Goal: Task Accomplishment & Management: Manage account settings

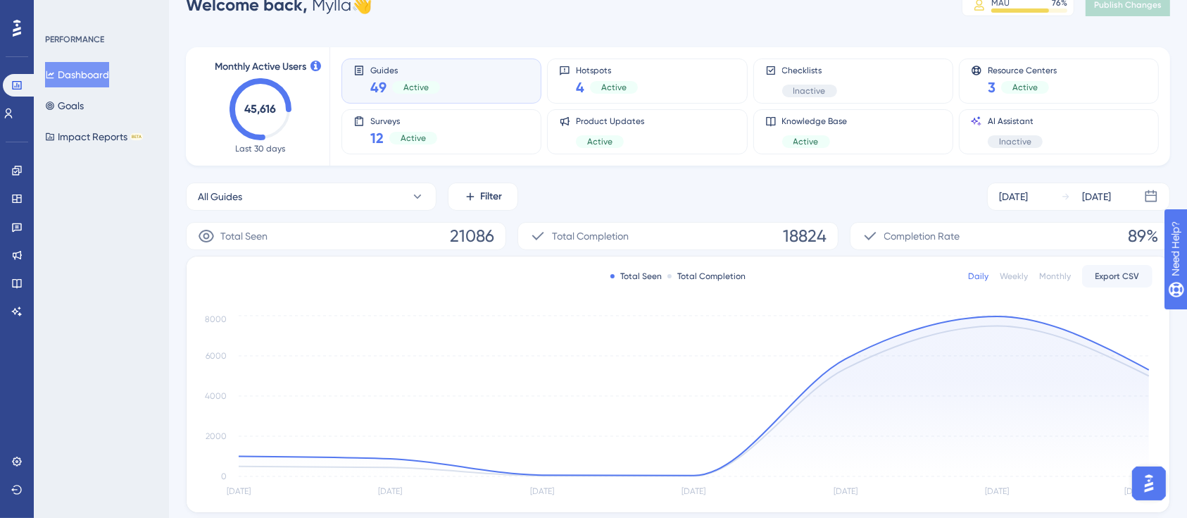
scroll to position [20, 0]
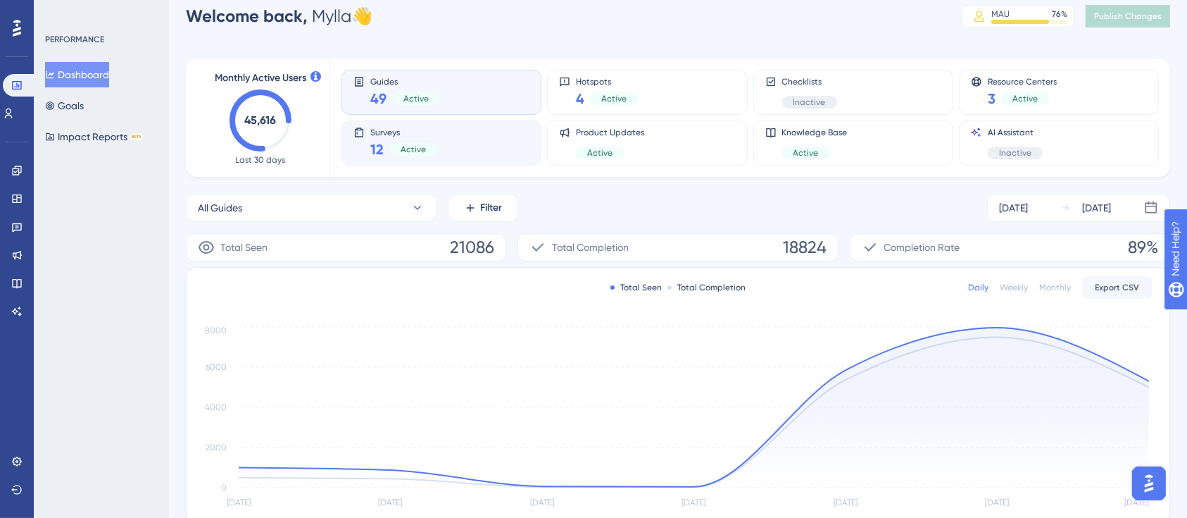
click at [448, 151] on div "Surveys 12 Active" at bounding box center [441, 143] width 176 height 32
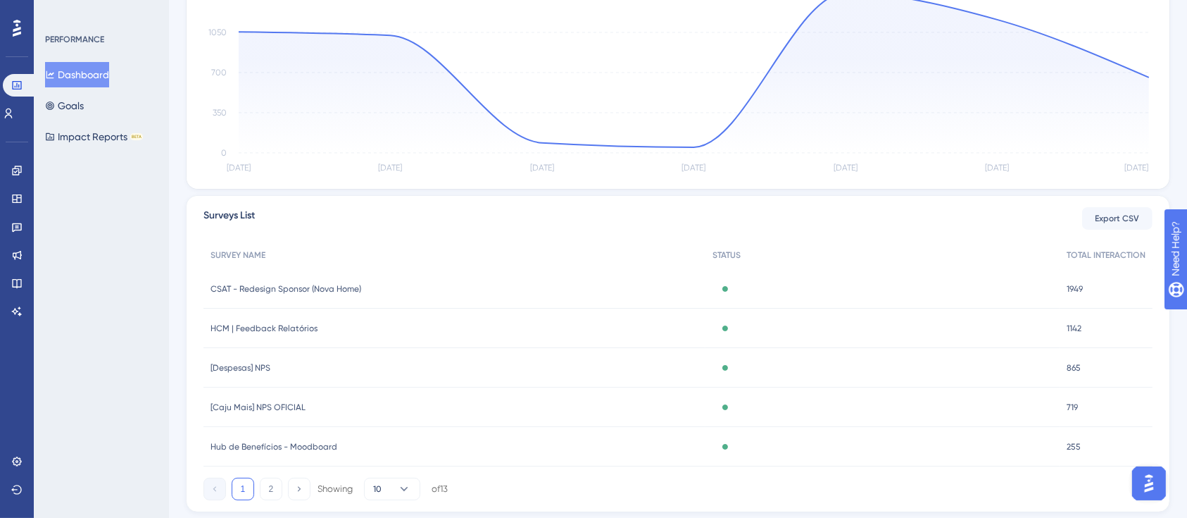
scroll to position [356, 0]
click at [431, 291] on div "CSAT - Redesign Sponsor (Nova Home) CSAT - Redesign Sponsor (Nova Home)" at bounding box center [455, 287] width 502 height 39
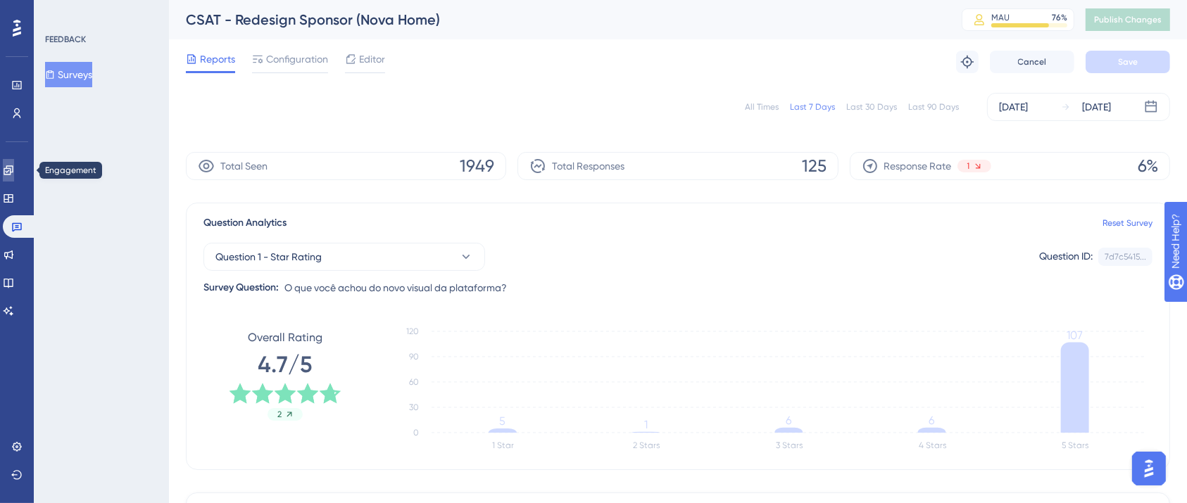
click at [13, 168] on icon at bounding box center [8, 169] width 9 height 9
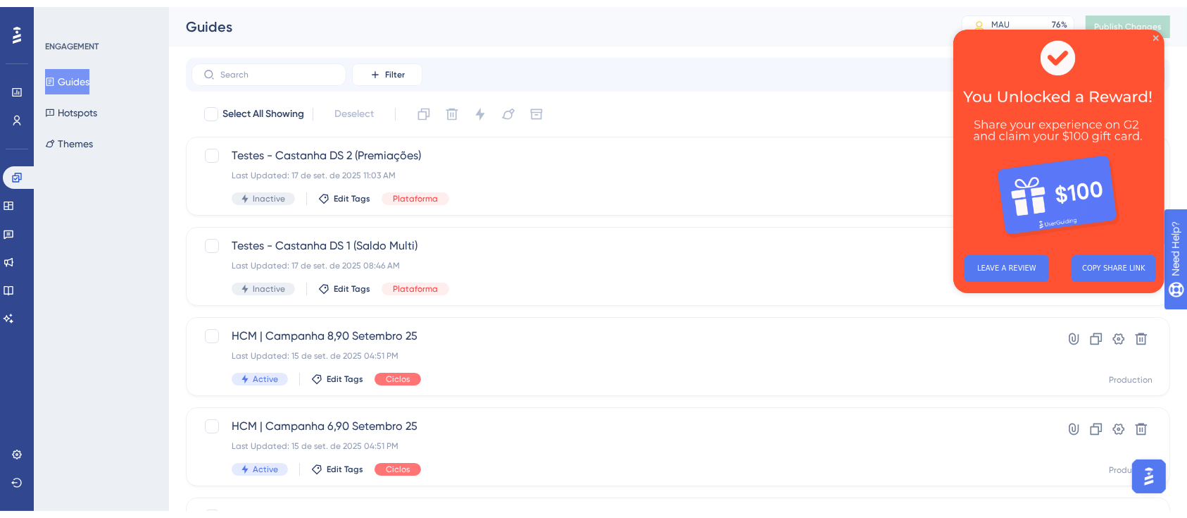
scroll to position [85, 0]
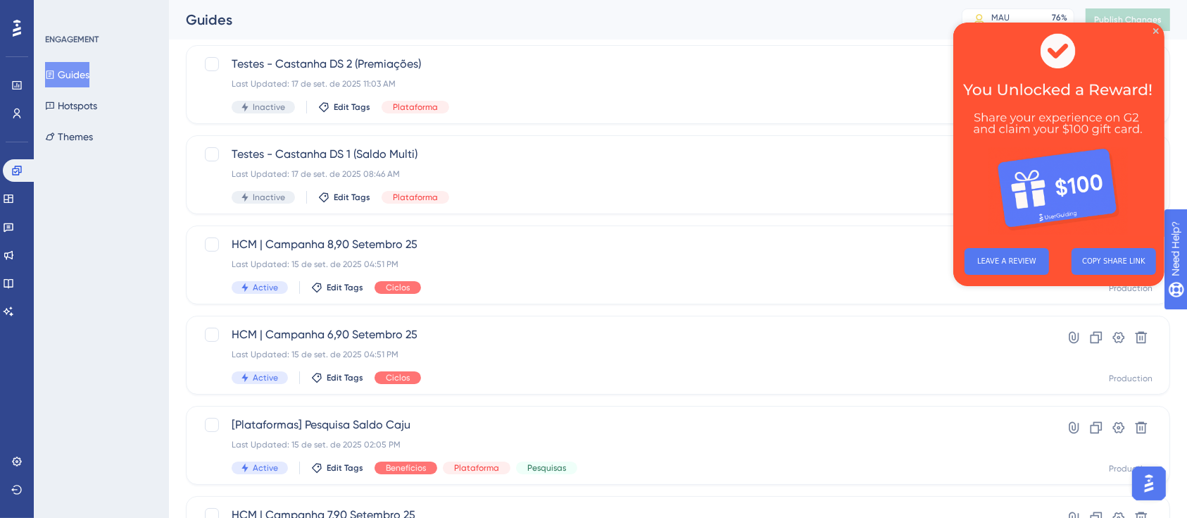
click at [92, 256] on div "ENGAGEMENT Guides Hotspots Themes" at bounding box center [101, 259] width 135 height 518
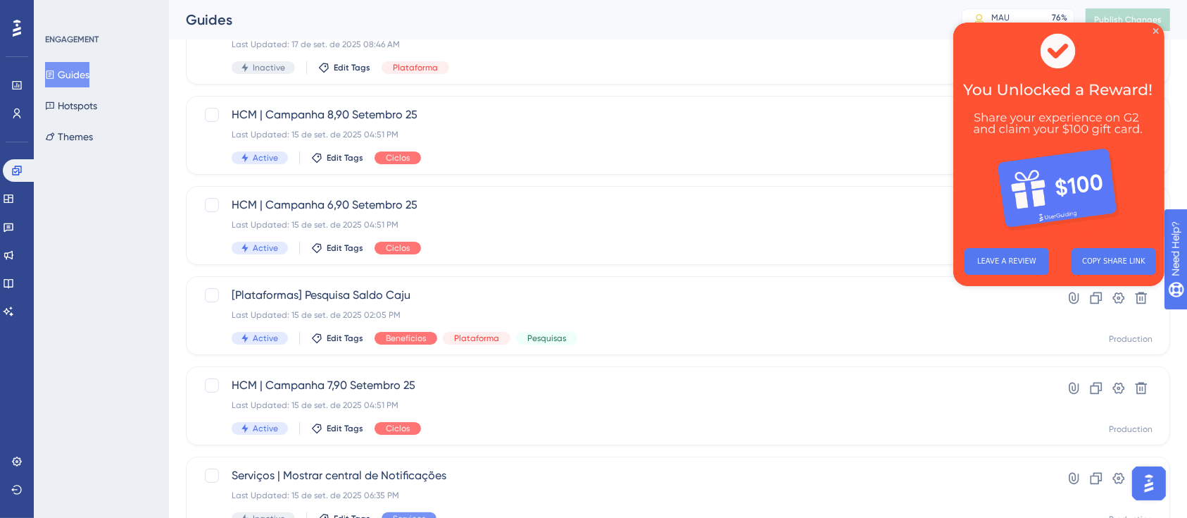
scroll to position [215, 0]
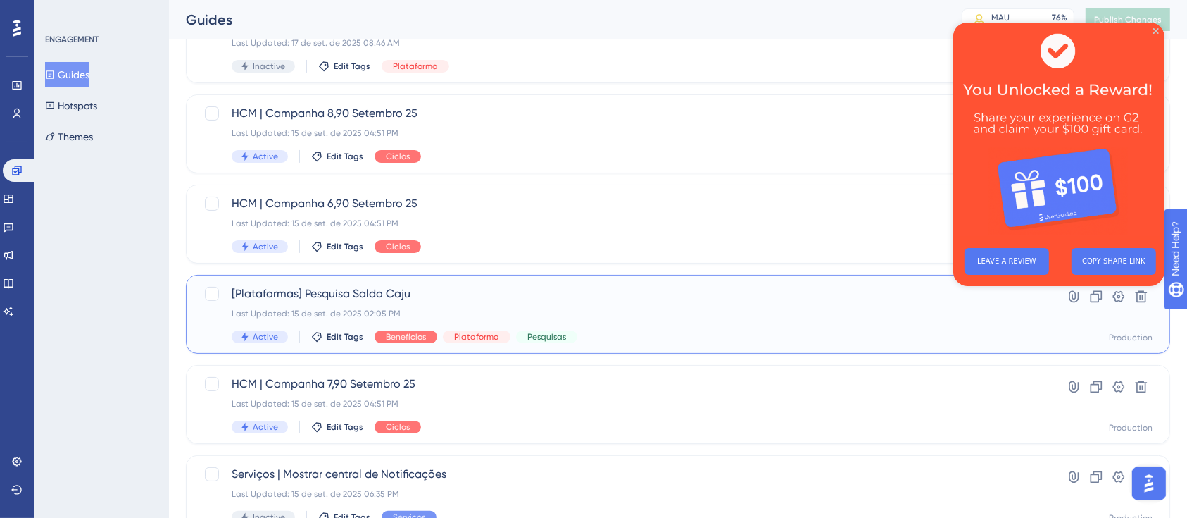
click at [475, 294] on span "[Plataformas] Pesquisa Saldo Caju" at bounding box center [622, 293] width 780 height 17
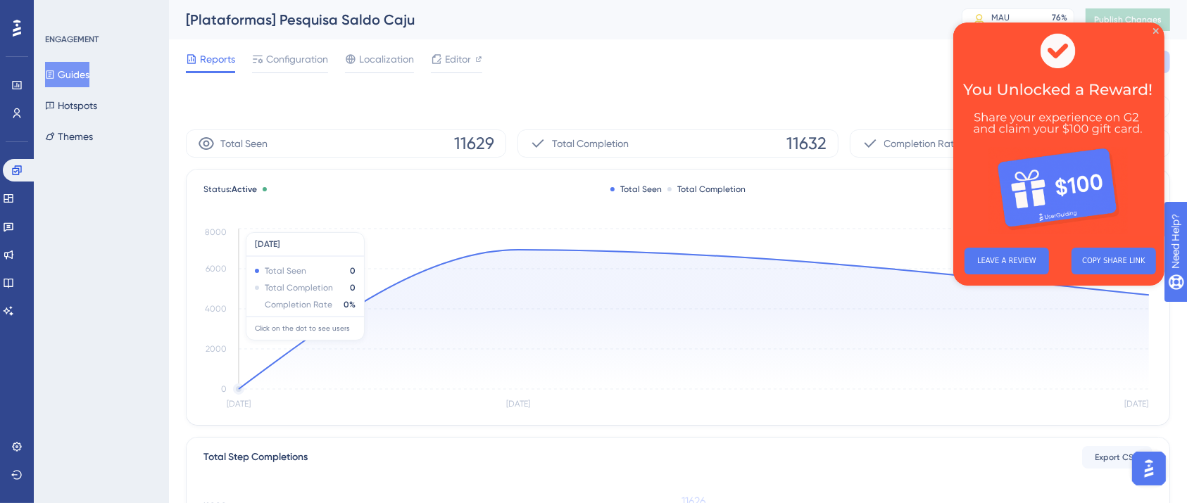
scroll to position [4, 0]
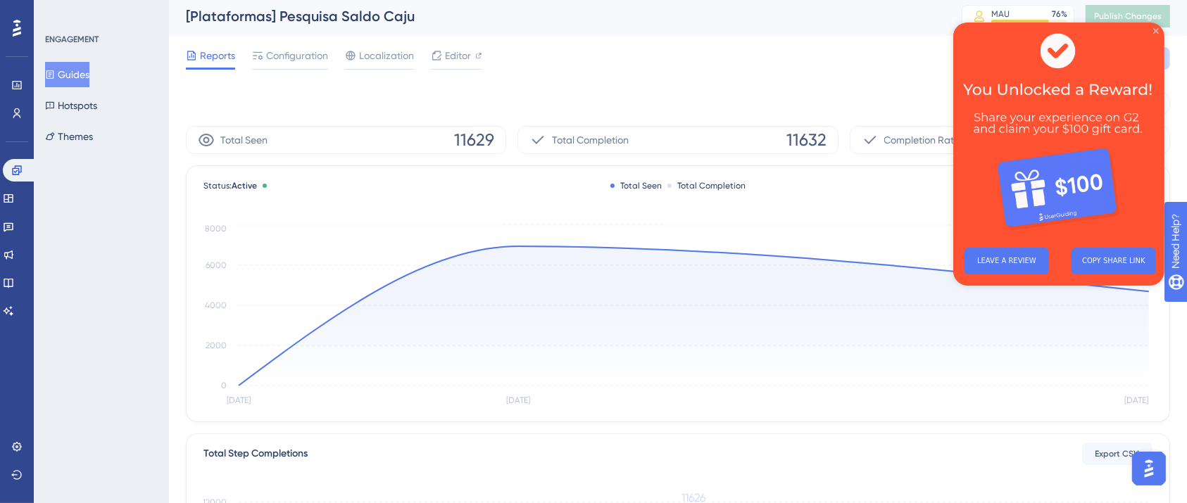
click at [1158, 28] on icon "Close Preview" at bounding box center [1156, 31] width 6 height 6
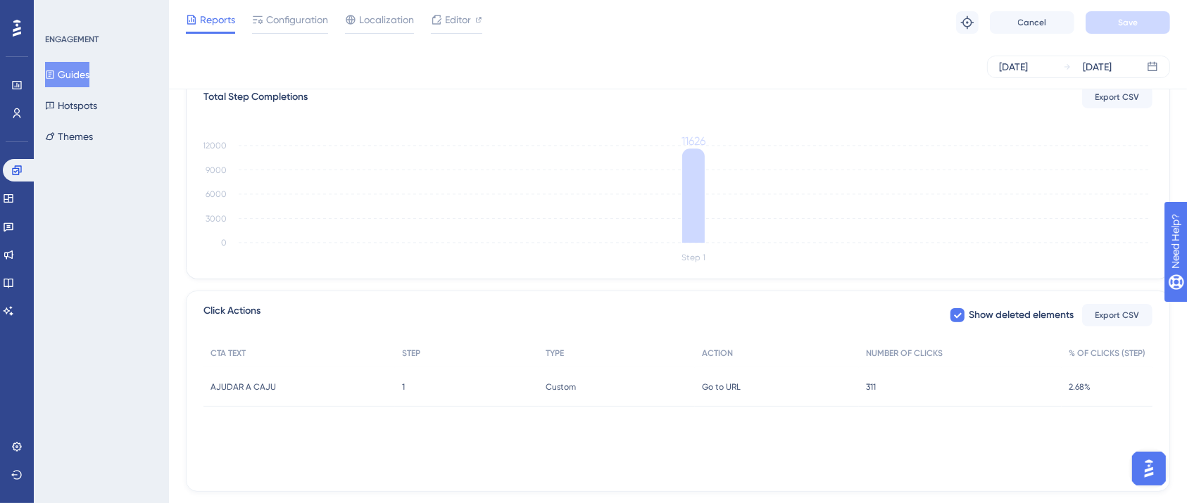
scroll to position [0, 0]
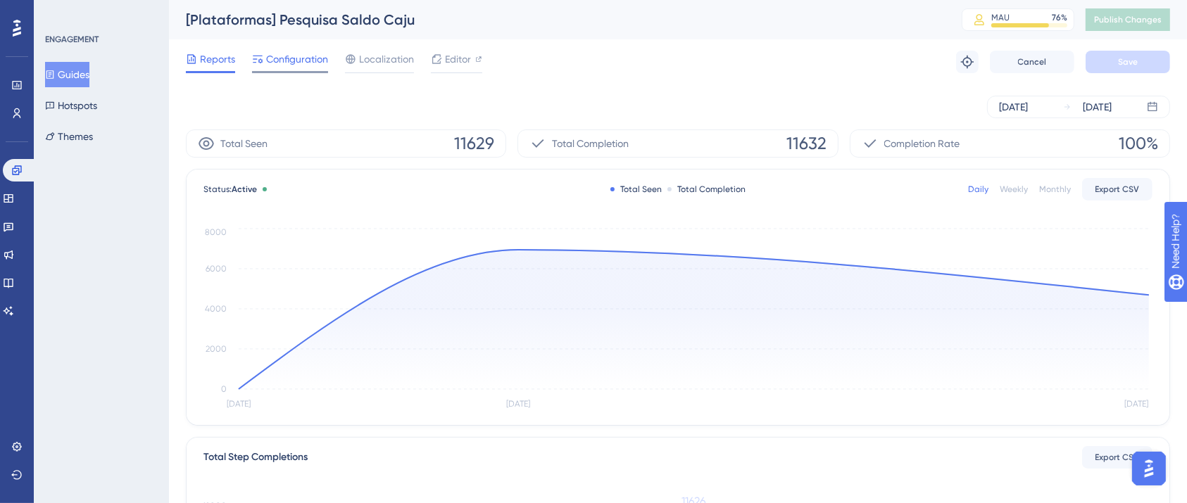
click at [292, 52] on span "Configuration" at bounding box center [297, 59] width 62 height 17
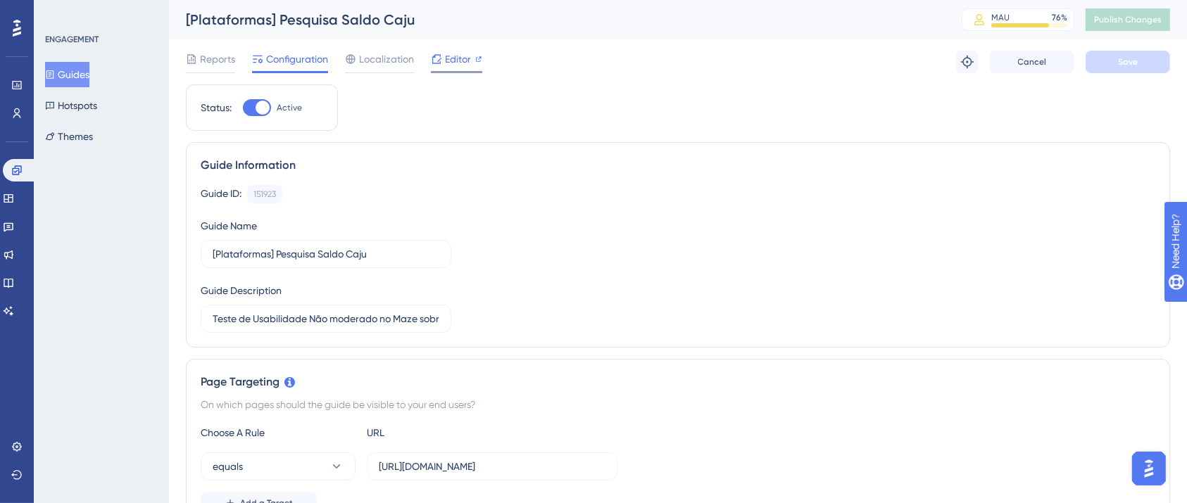
click at [470, 56] on span "Editor" at bounding box center [458, 59] width 26 height 17
click at [262, 107] on div at bounding box center [263, 108] width 14 height 14
click at [243, 108] on input "Active" at bounding box center [242, 108] width 1 height 1
checkbox input "false"
click at [1121, 69] on button "Save" at bounding box center [1128, 62] width 85 height 23
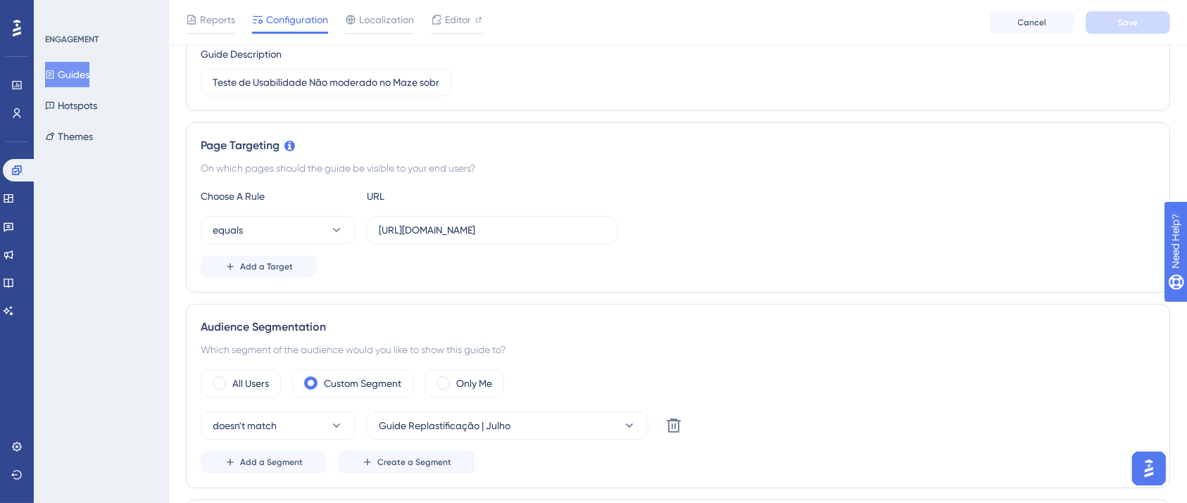
scroll to position [0, 14]
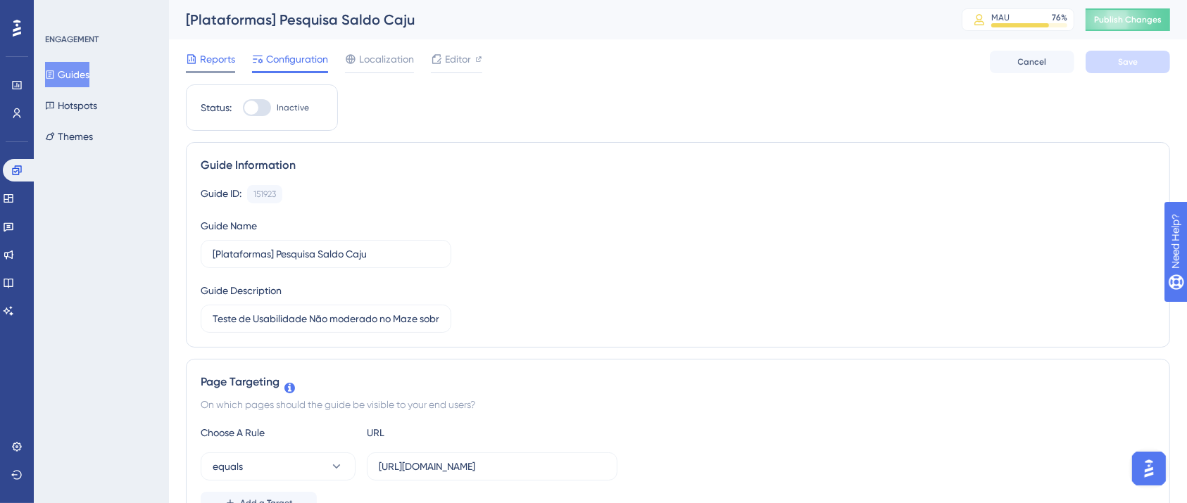
click at [200, 65] on span "Reports" at bounding box center [217, 59] width 35 height 17
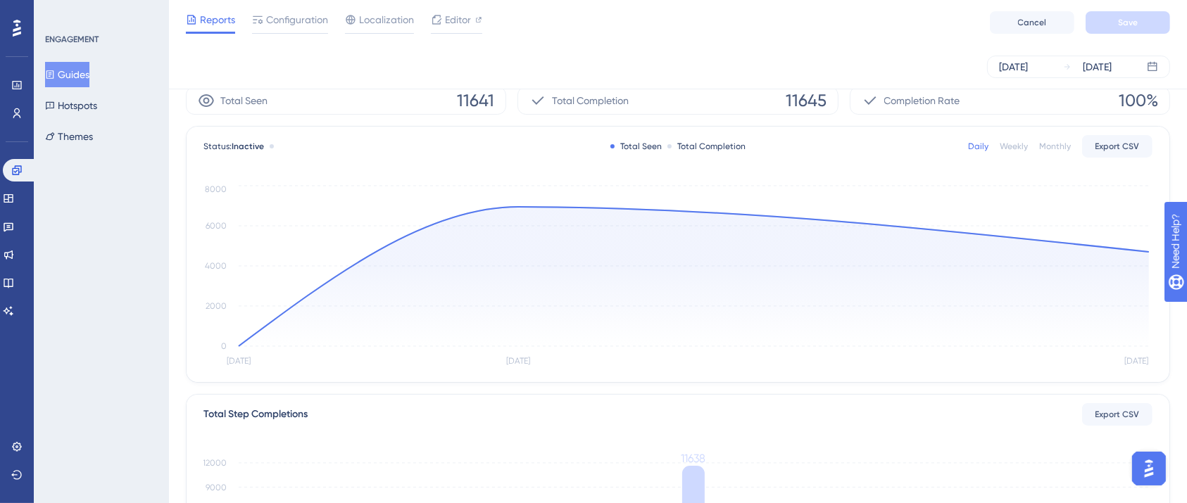
scroll to position [5, 0]
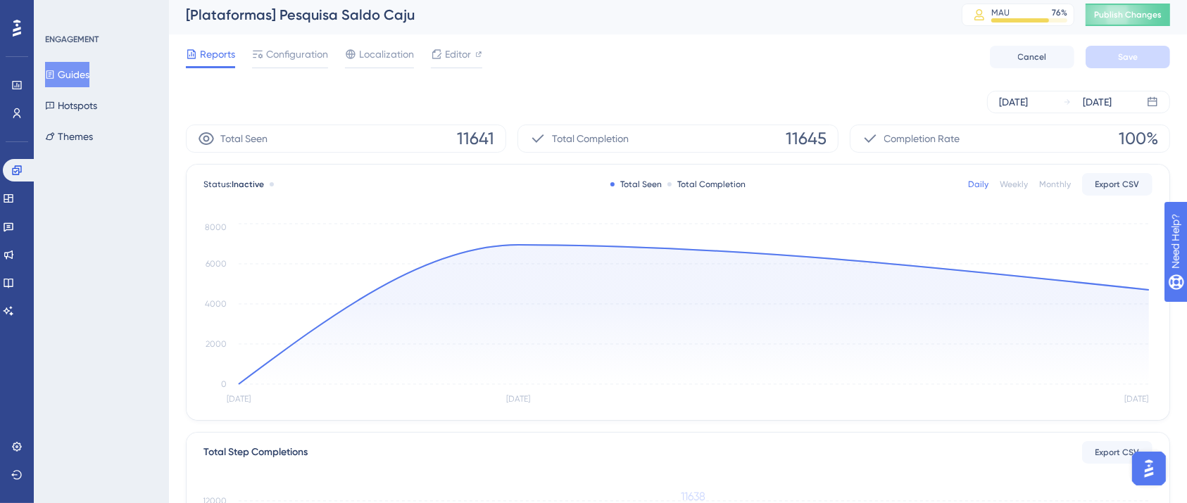
click at [85, 273] on div "ENGAGEMENT Guides Hotspots Themes" at bounding box center [101, 251] width 135 height 503
click at [1126, 12] on span "Publish Changes" at bounding box center [1128, 14] width 68 height 11
click at [213, 51] on span "Reports" at bounding box center [217, 54] width 35 height 17
